Goal: Check status: Check status

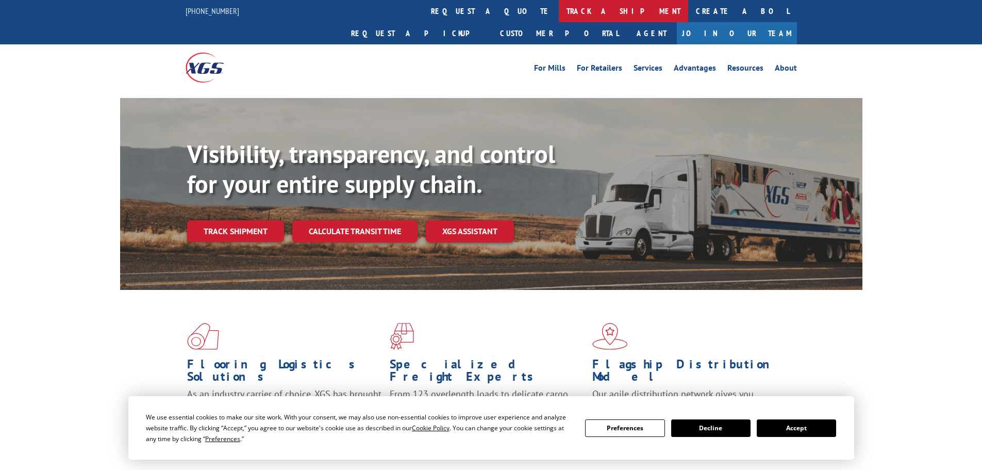
click at [559, 17] on link "track a shipment" at bounding box center [623, 11] width 129 height 22
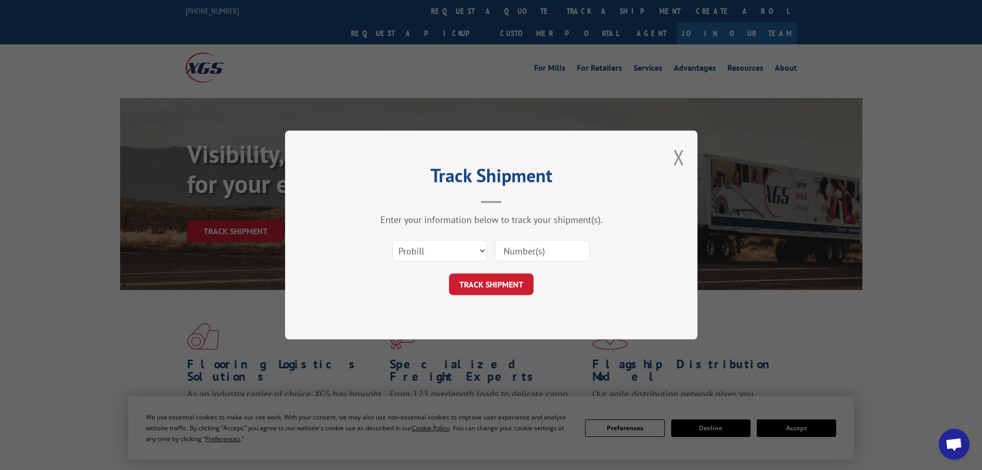
click at [509, 249] on input at bounding box center [542, 251] width 95 height 22
drag, startPoint x: 462, startPoint y: 248, endPoint x: 460, endPoint y: 256, distance: 8.6
click at [462, 248] on select "Select category... Probill BOL PO" at bounding box center [439, 251] width 95 height 22
select select "bol"
click at [392, 240] on select "Select category... Probill BOL PO" at bounding box center [439, 251] width 95 height 22
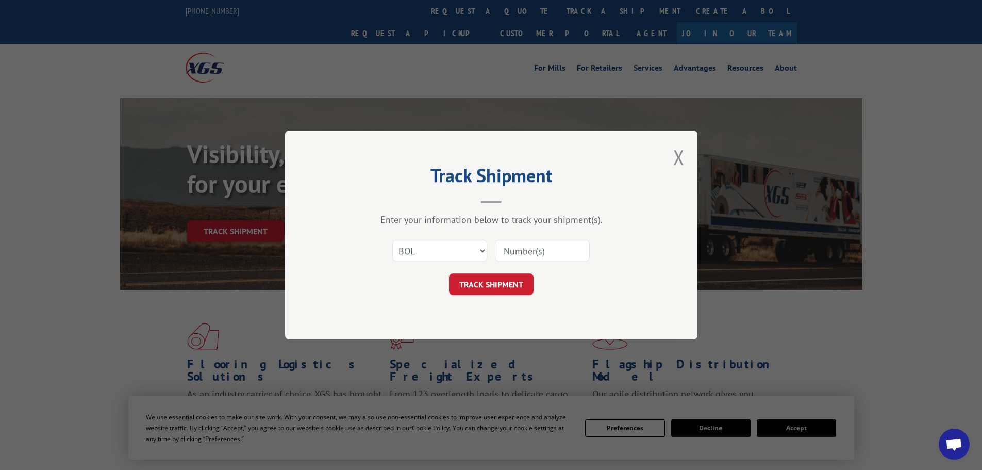
click at [559, 262] on div at bounding box center [542, 251] width 95 height 24
click at [554, 251] on input at bounding box center [542, 251] width 95 height 22
paste input "5144341"
type input "5144341"
click at [507, 282] on button "TRACK SHIPMENT" at bounding box center [491, 284] width 85 height 22
